Goal: Check status: Check status

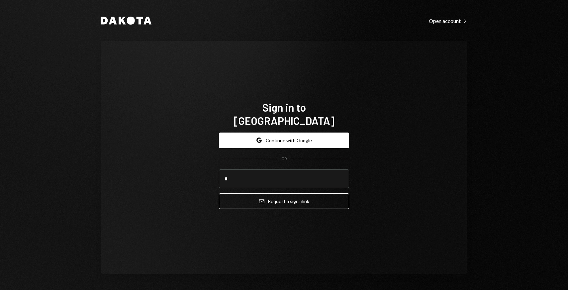
type input "**********"
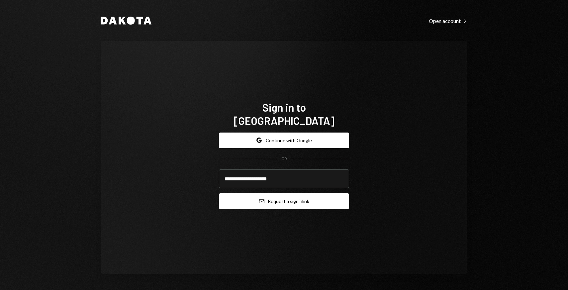
click at [260, 199] on icon "submit" at bounding box center [261, 201] width 5 height 4
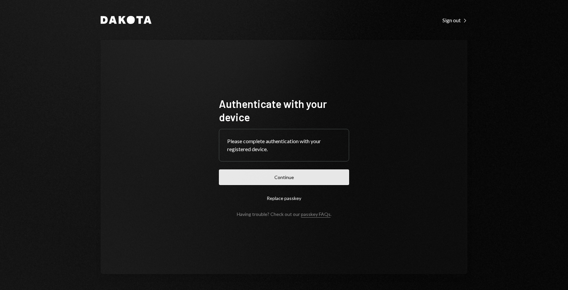
click at [234, 176] on button "Continue" at bounding box center [284, 177] width 130 height 16
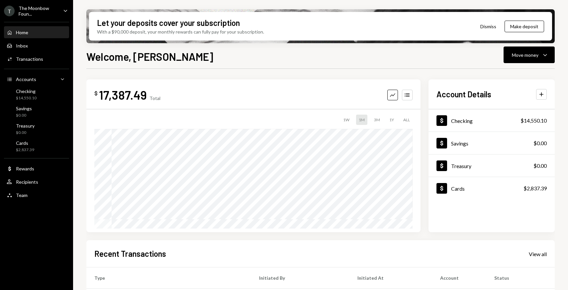
click at [61, 15] on div "T The Moonbow Foun... Caret Down" at bounding box center [36, 10] width 73 height 11
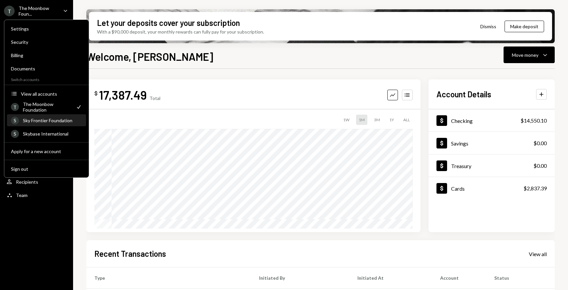
click at [58, 123] on div "S Sky Frontier Foundation" at bounding box center [46, 120] width 71 height 11
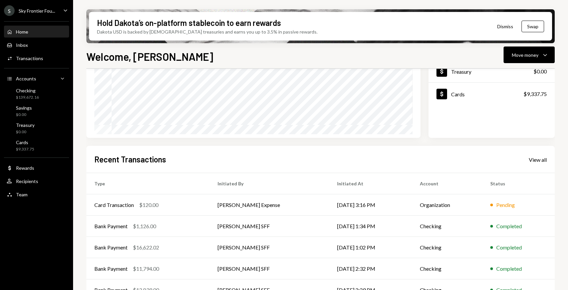
scroll to position [77, 0]
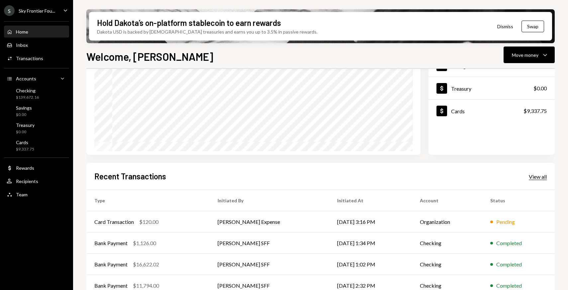
click at [537, 178] on div "View all" at bounding box center [538, 176] width 18 height 7
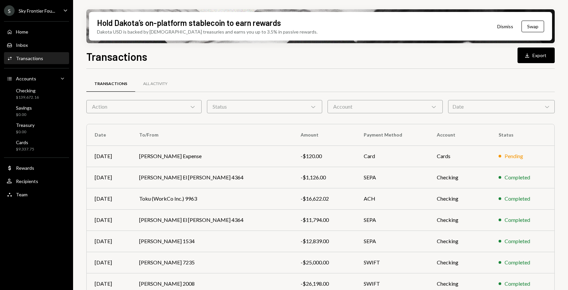
click at [475, 108] on div "Date Chevron Down" at bounding box center [501, 106] width 107 height 13
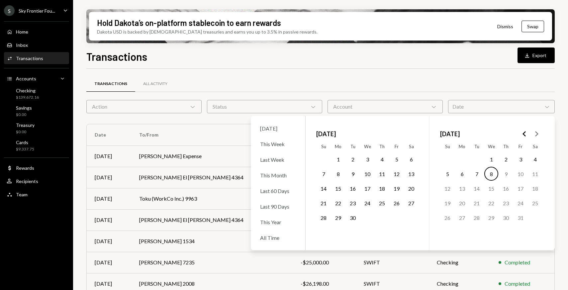
click at [334, 159] on button "1" at bounding box center [338, 159] width 14 height 14
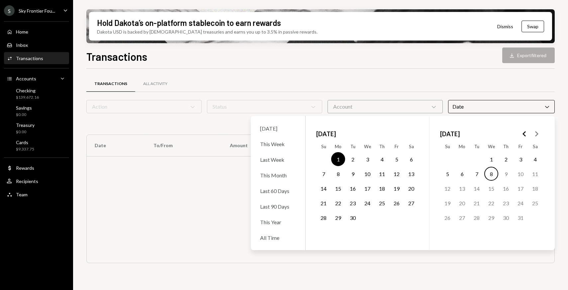
click at [354, 220] on button "30" at bounding box center [353, 218] width 14 height 14
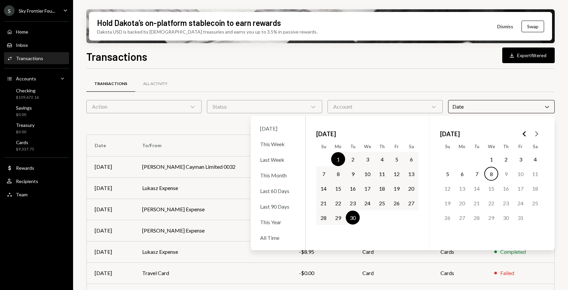
click at [354, 84] on div "Transactions All Activity" at bounding box center [320, 83] width 469 height 17
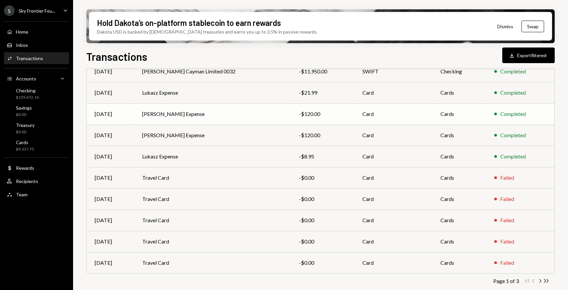
scroll to position [99, 0]
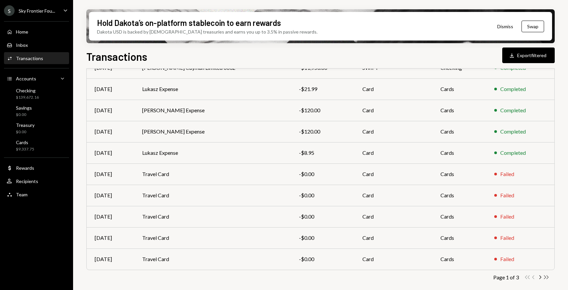
click at [543, 277] on div "Double Arrow Left Chevron Left Chevron Right Double Arrow Right" at bounding box center [536, 277] width 25 height 6
click at [542, 278] on icon "Chevron Right" at bounding box center [540, 277] width 6 height 6
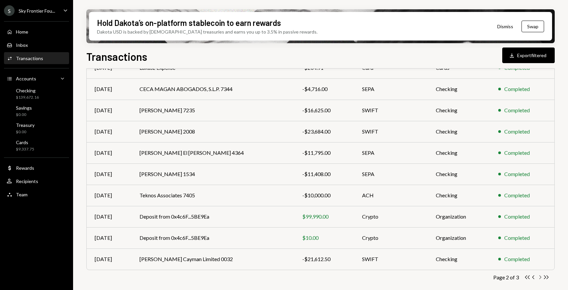
click at [542, 277] on icon "Chevron Right" at bounding box center [540, 277] width 6 height 6
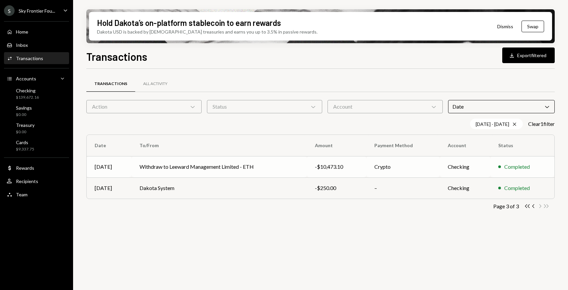
click at [408, 171] on td "Crypto" at bounding box center [403, 166] width 73 height 21
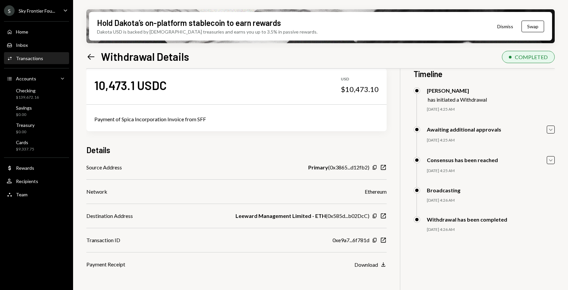
scroll to position [13, 0]
